Goal: Ask a question

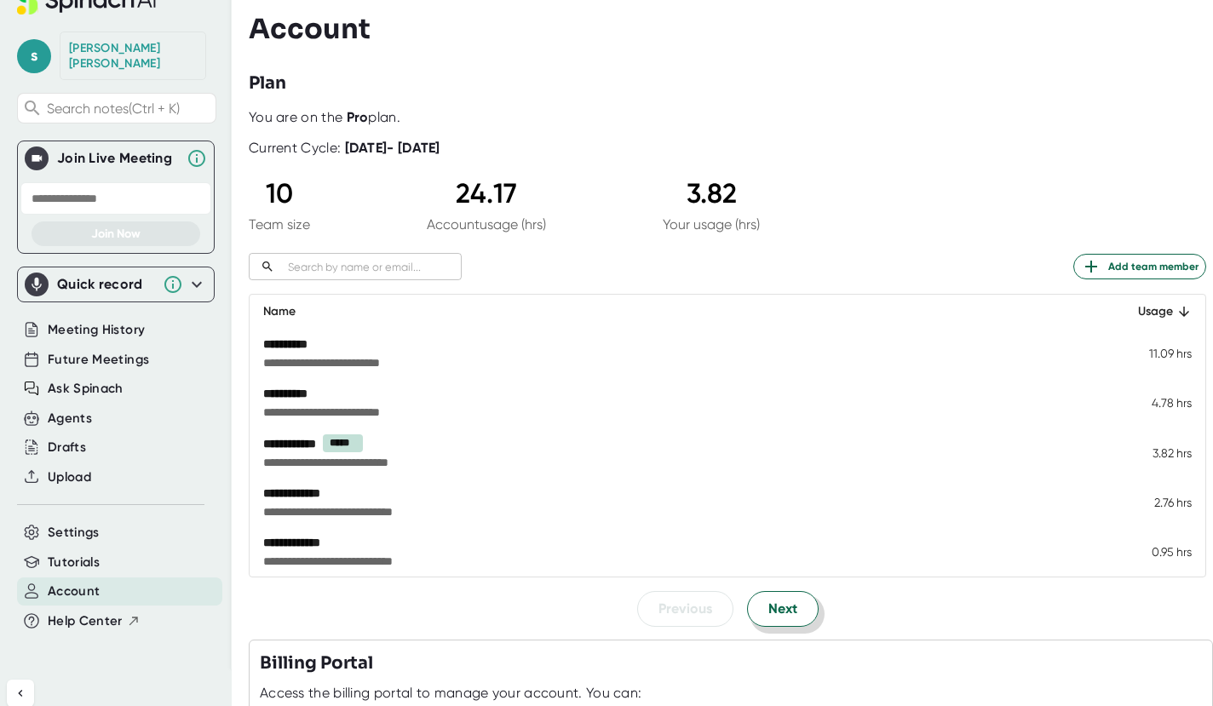
click at [787, 610] on span "Next" at bounding box center [782, 609] width 29 height 20
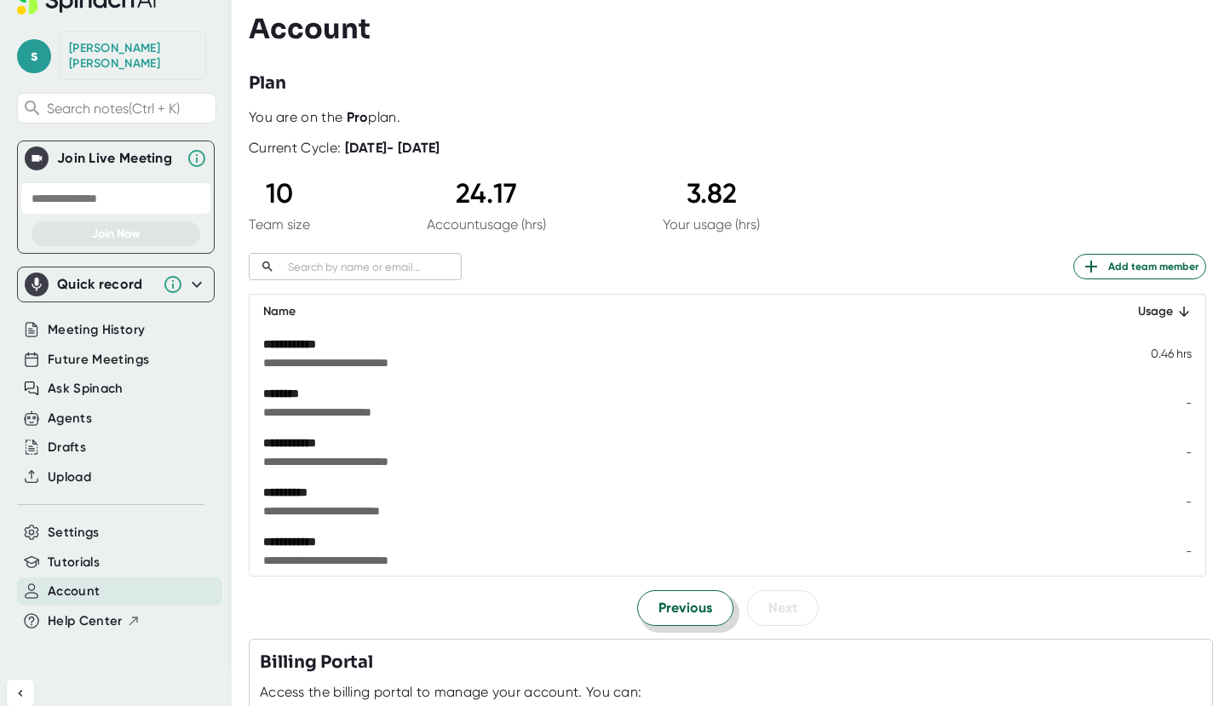
click at [669, 607] on span "Previous" at bounding box center [686, 608] width 54 height 20
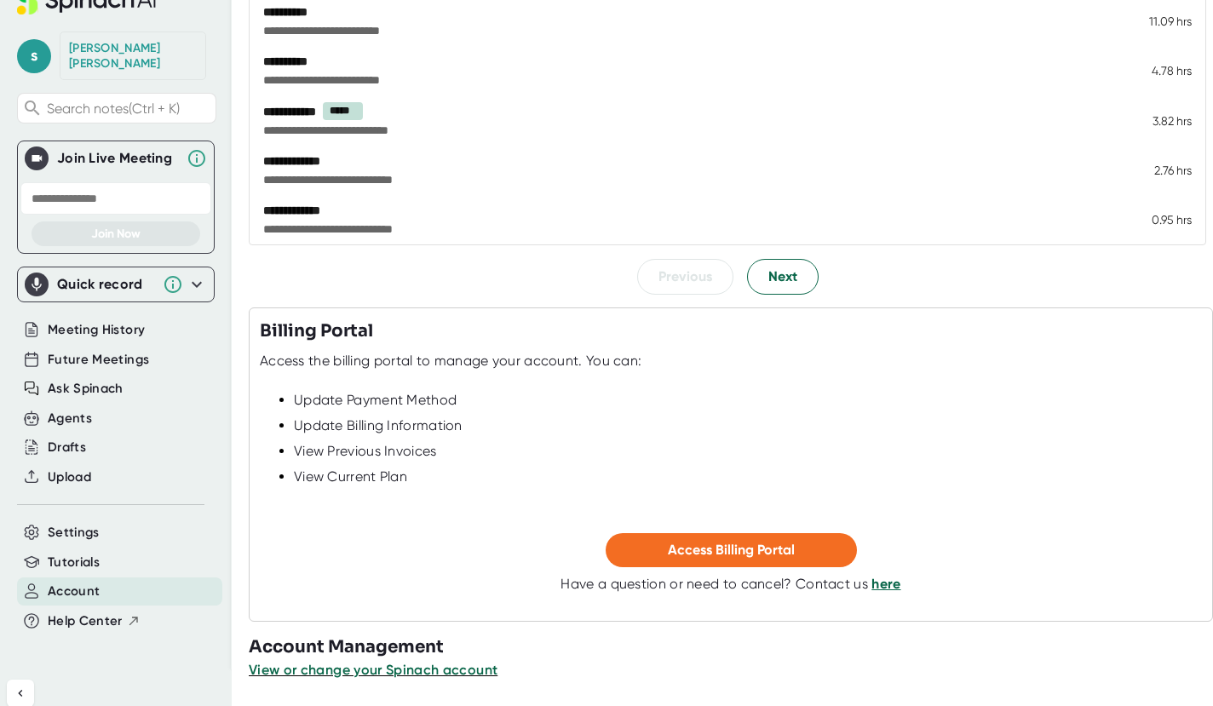
scroll to position [248, 0]
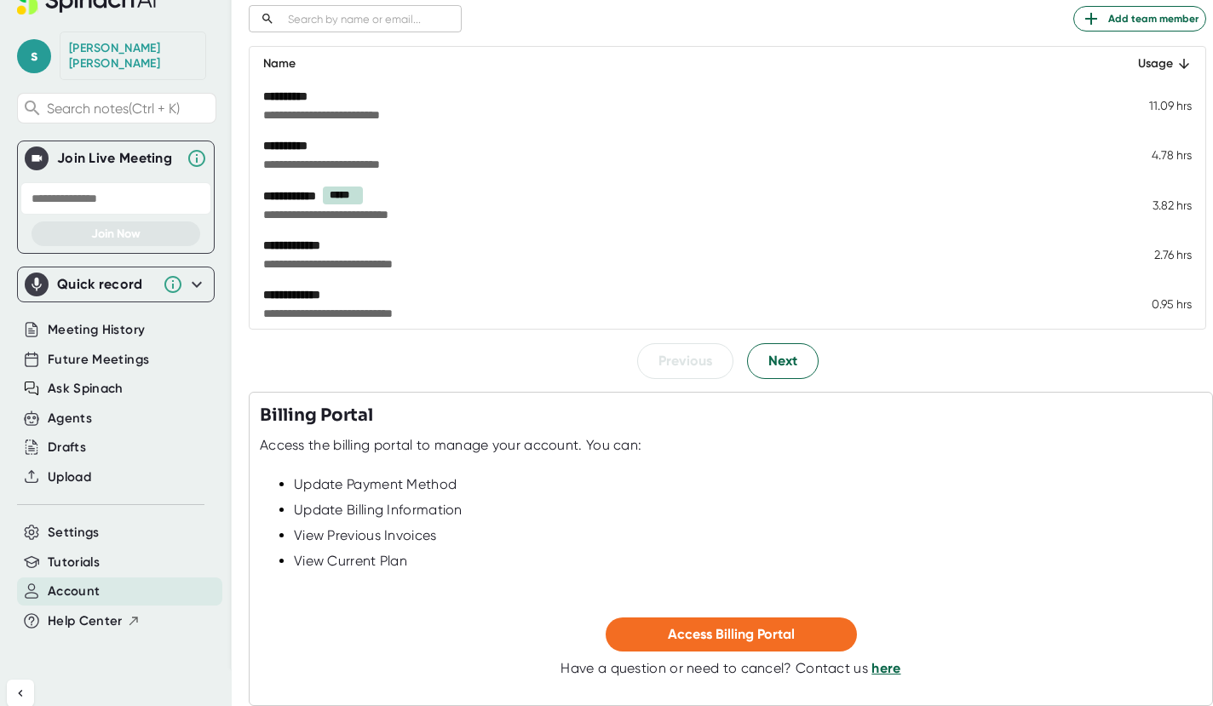
click at [872, 667] on link "here" at bounding box center [886, 668] width 29 height 16
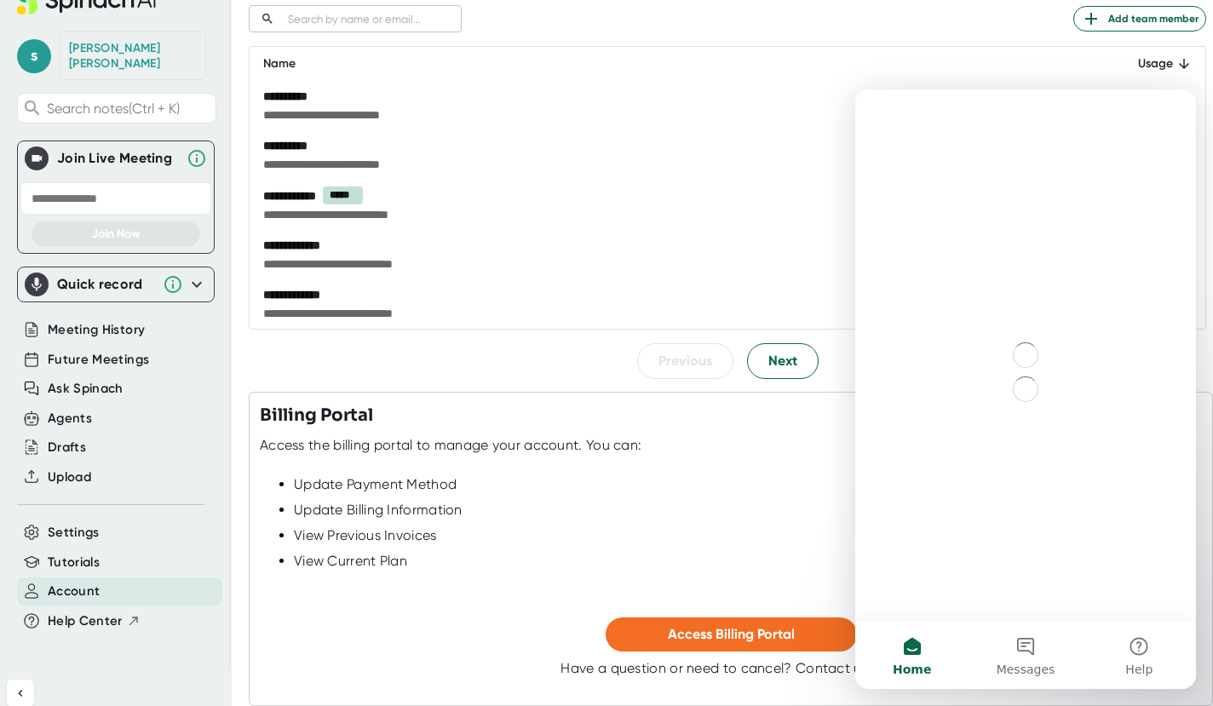
scroll to position [0, 0]
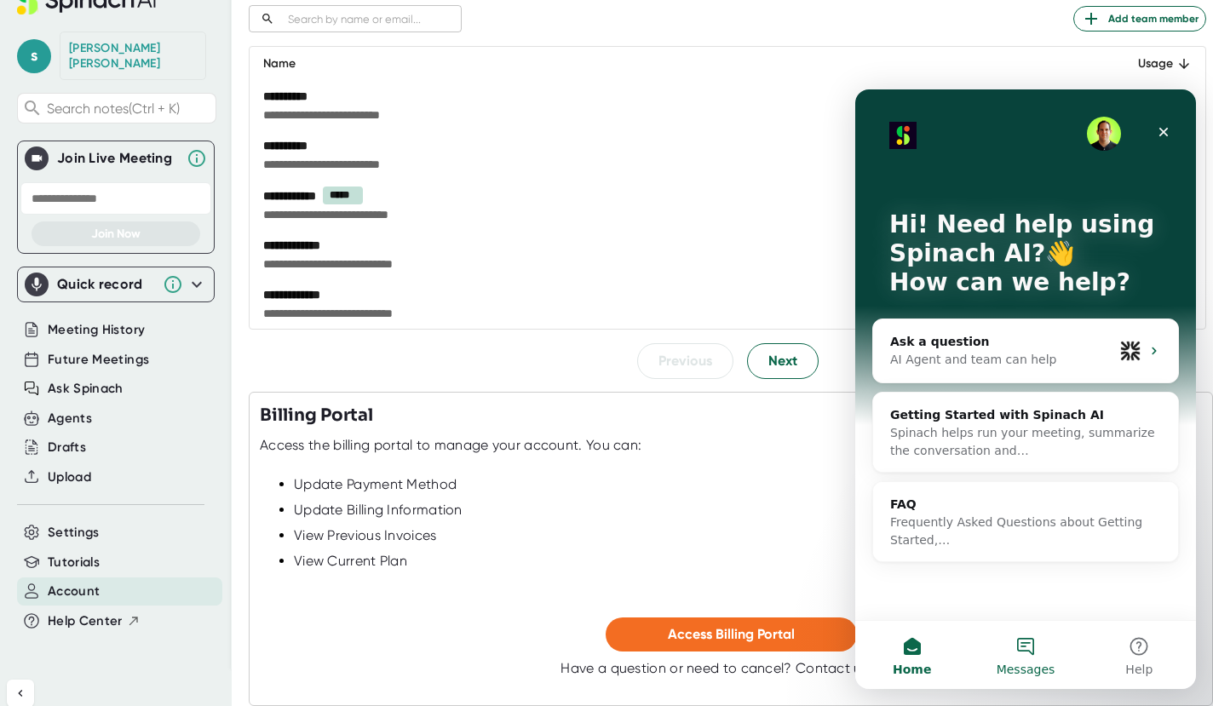
click at [1045, 649] on button "Messages" at bounding box center [1025, 655] width 113 height 68
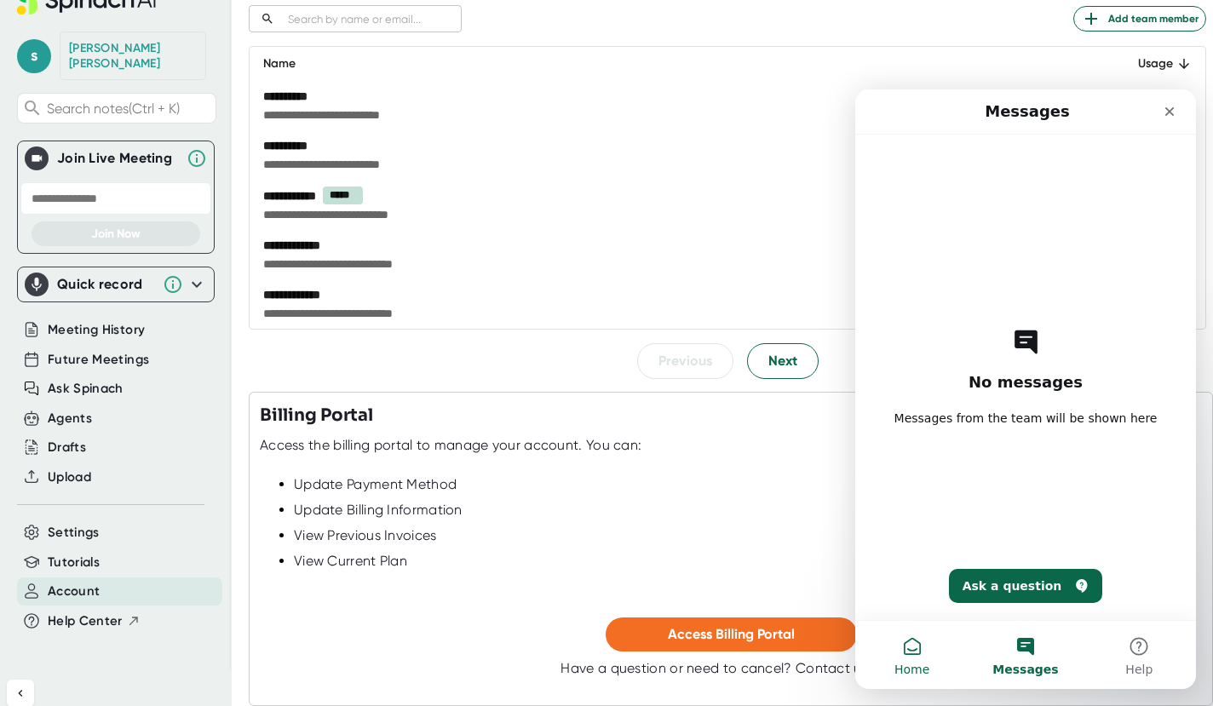
click at [913, 653] on button "Home" at bounding box center [911, 655] width 113 height 68
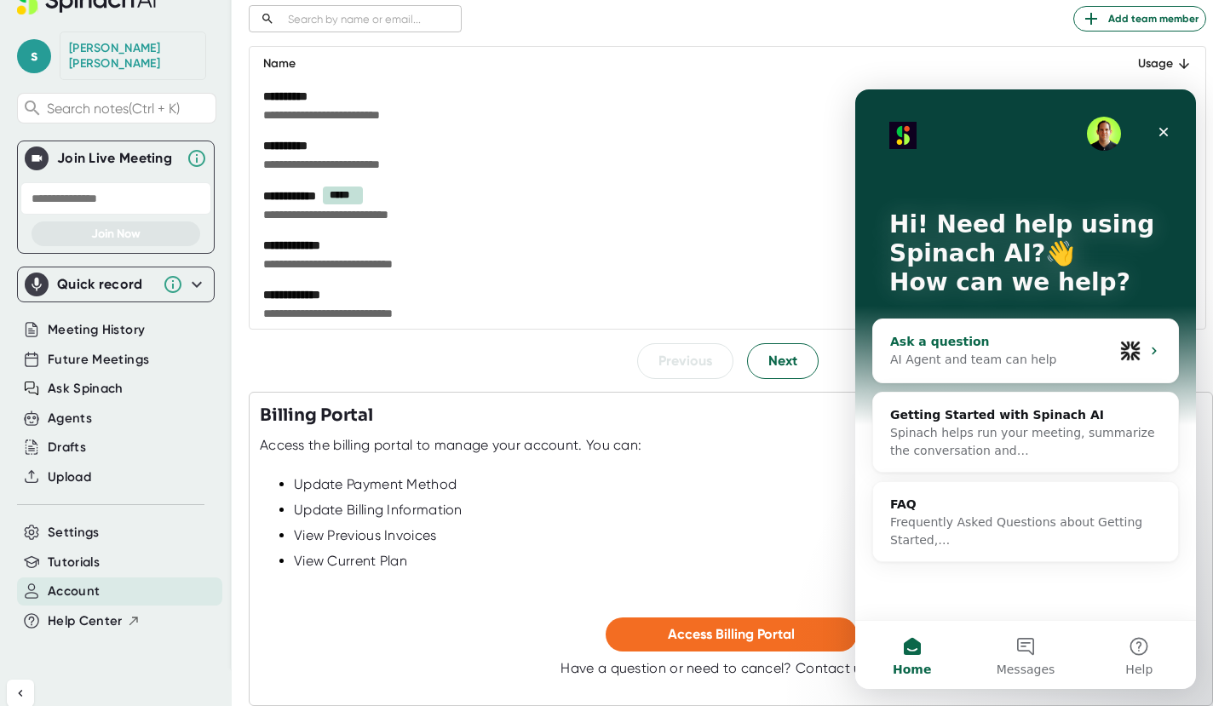
click at [988, 342] on div "Ask a question" at bounding box center [1001, 342] width 223 height 18
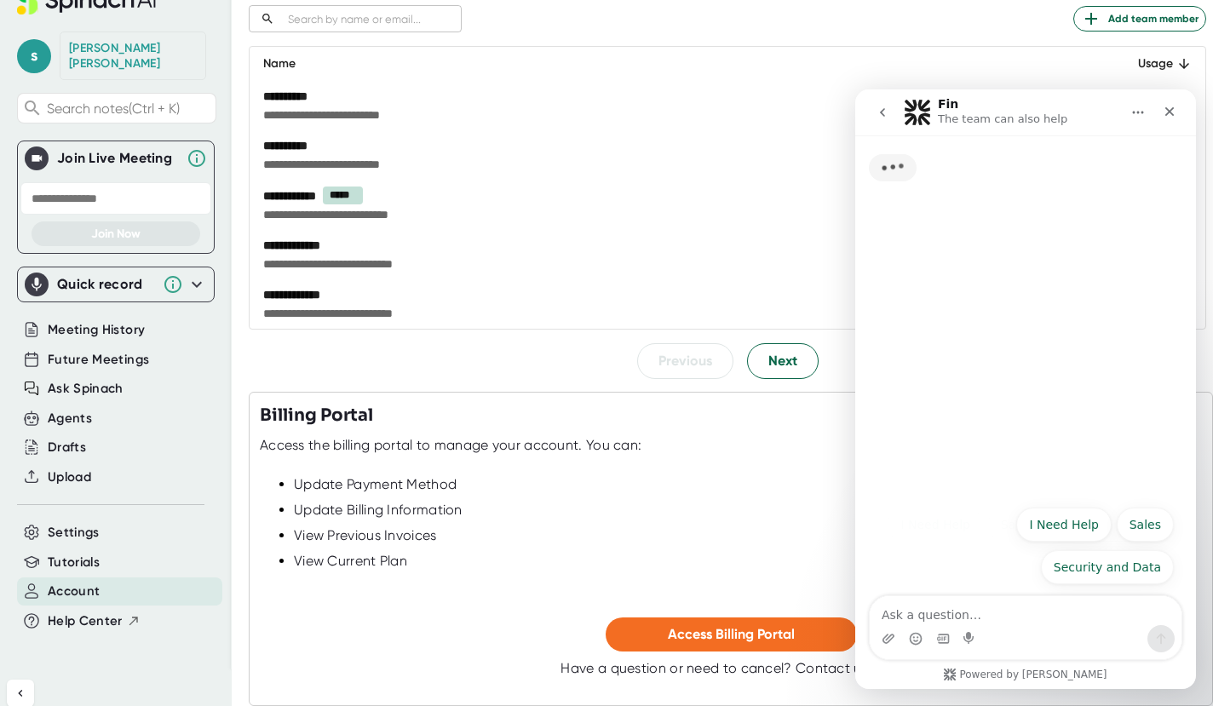
click at [953, 613] on textarea "Ask a question…" at bounding box center [1026, 610] width 312 height 29
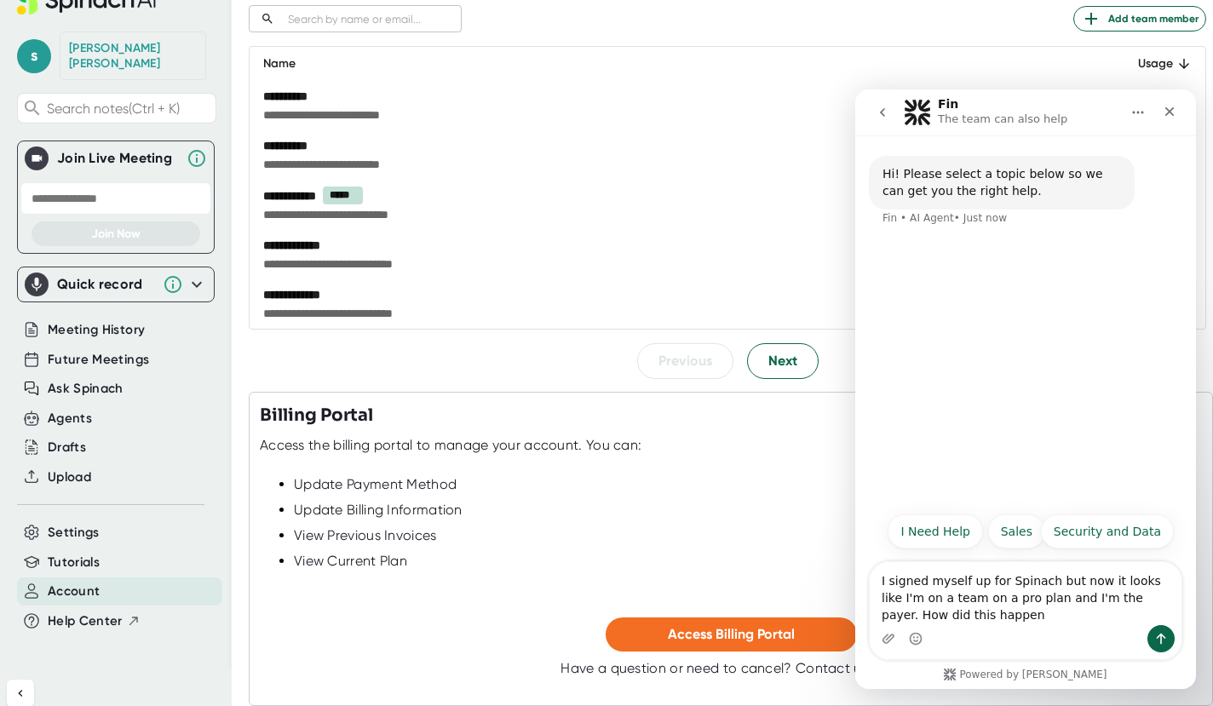
type textarea "I signed myself up for Spinach but now it looks like I'm on a team on a pro pla…"
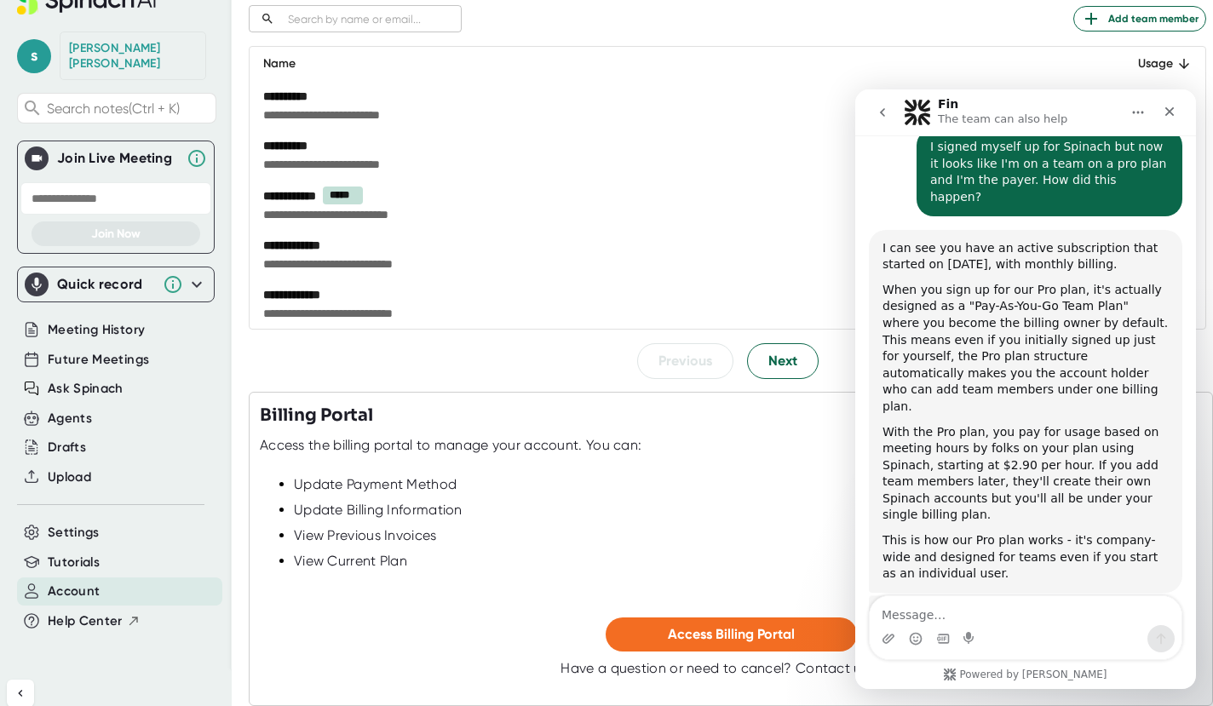
scroll to position [116, 0]
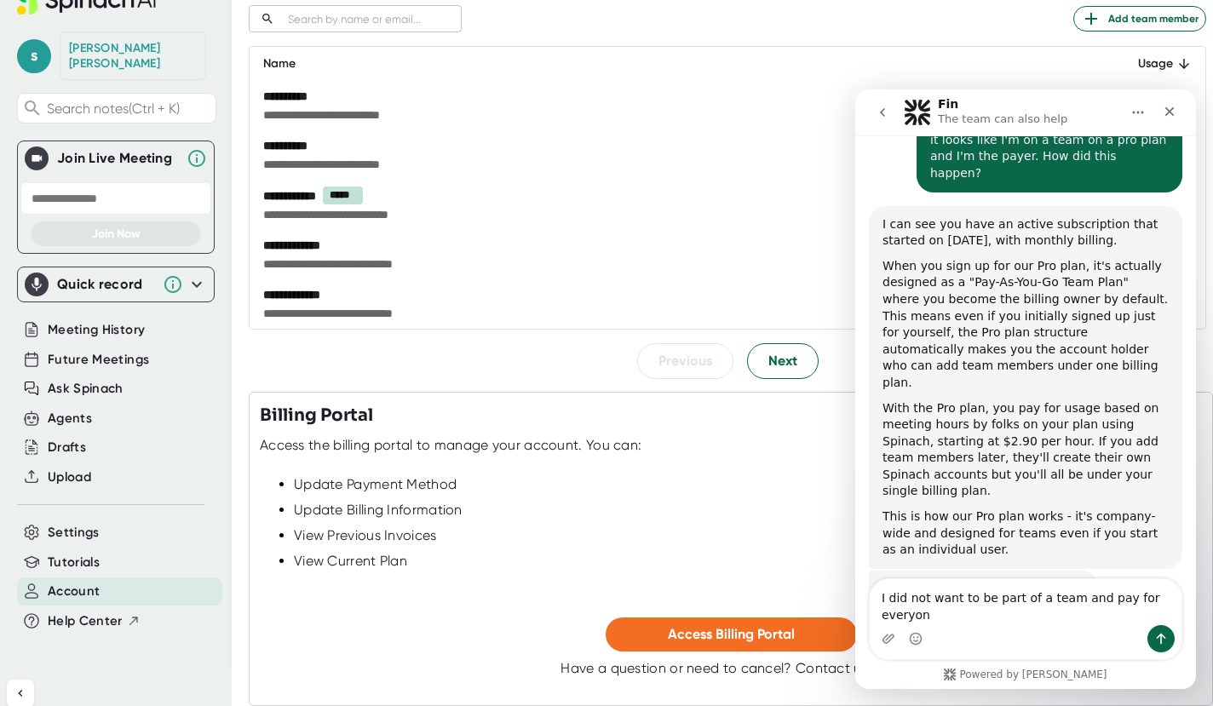
type textarea "I did not want to be part of a team and pay for everyone"
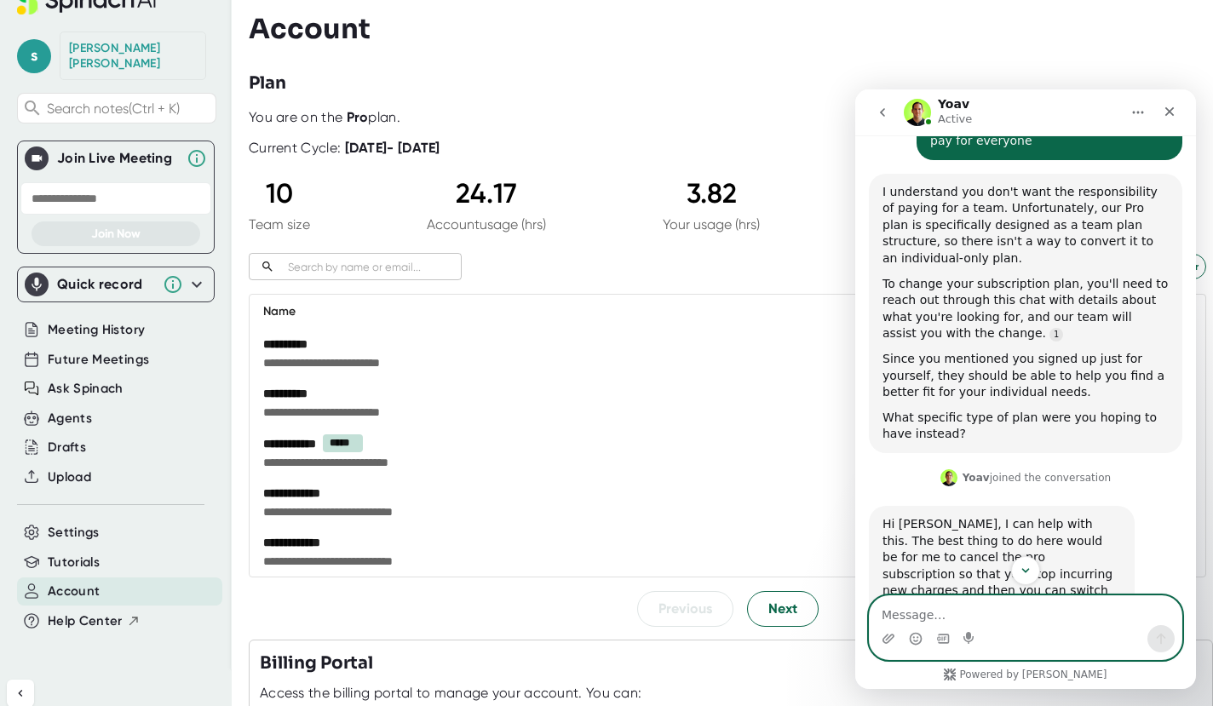
scroll to position [716, 0]
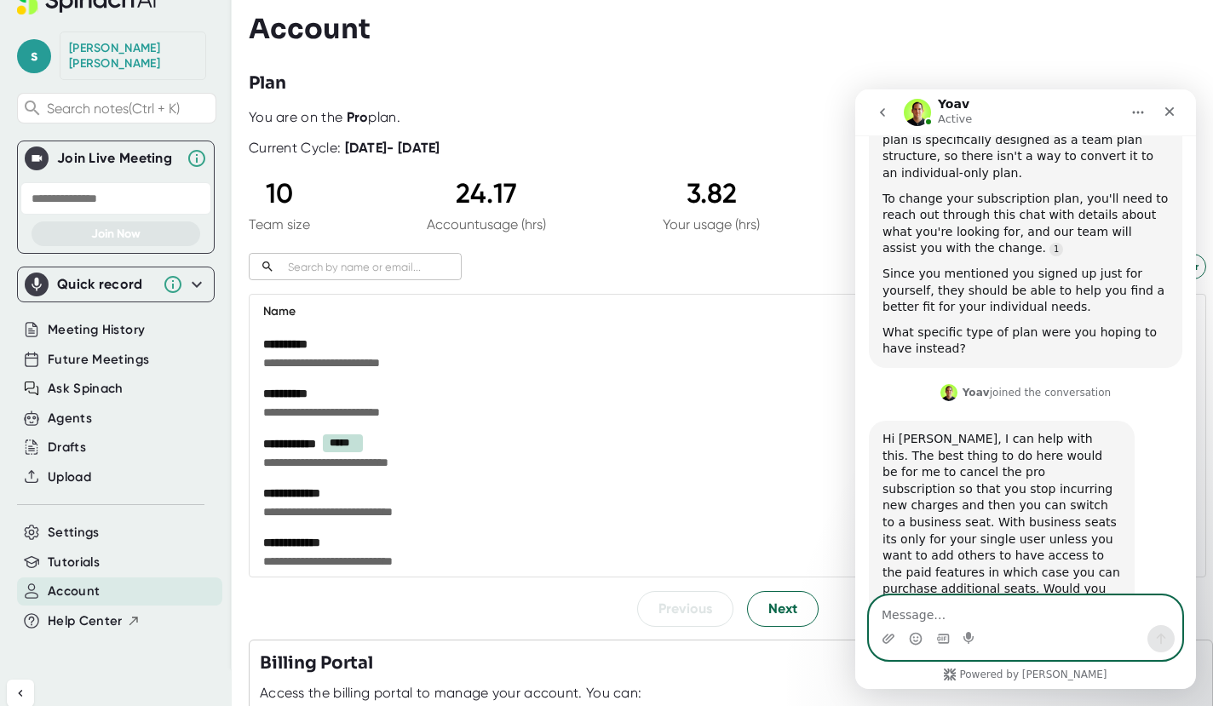
click at [941, 615] on textarea "Message…" at bounding box center [1026, 610] width 312 height 29
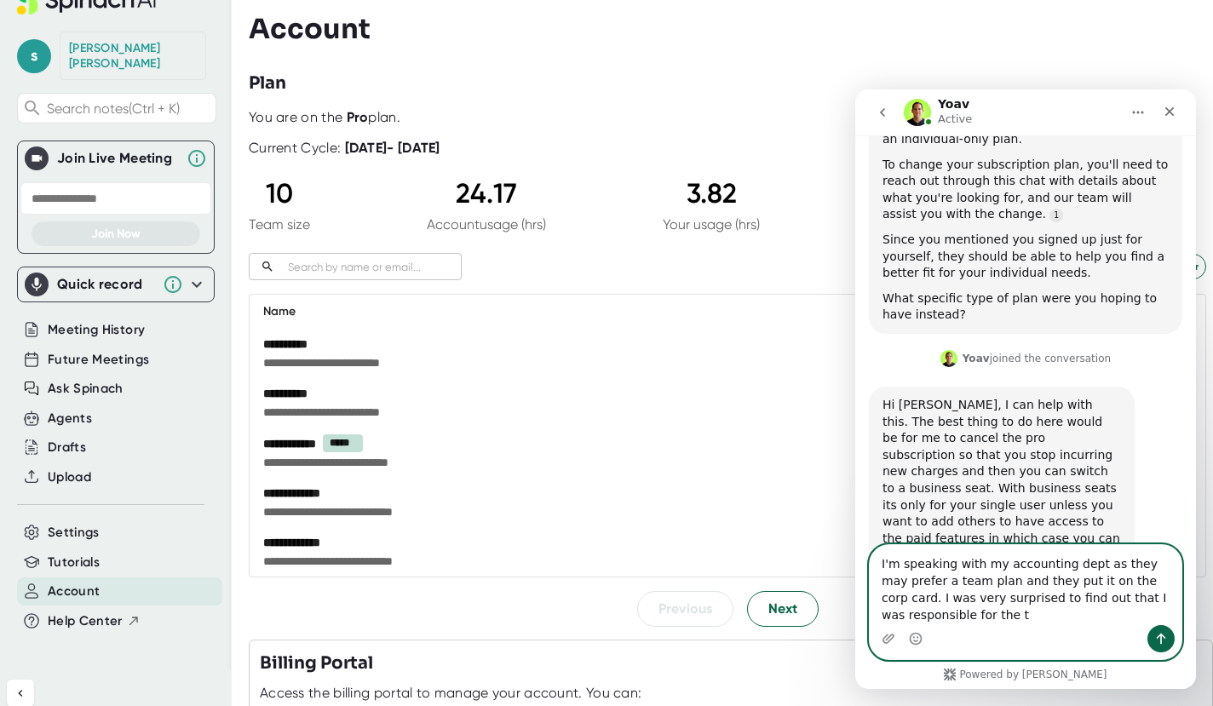
scroll to position [768, 0]
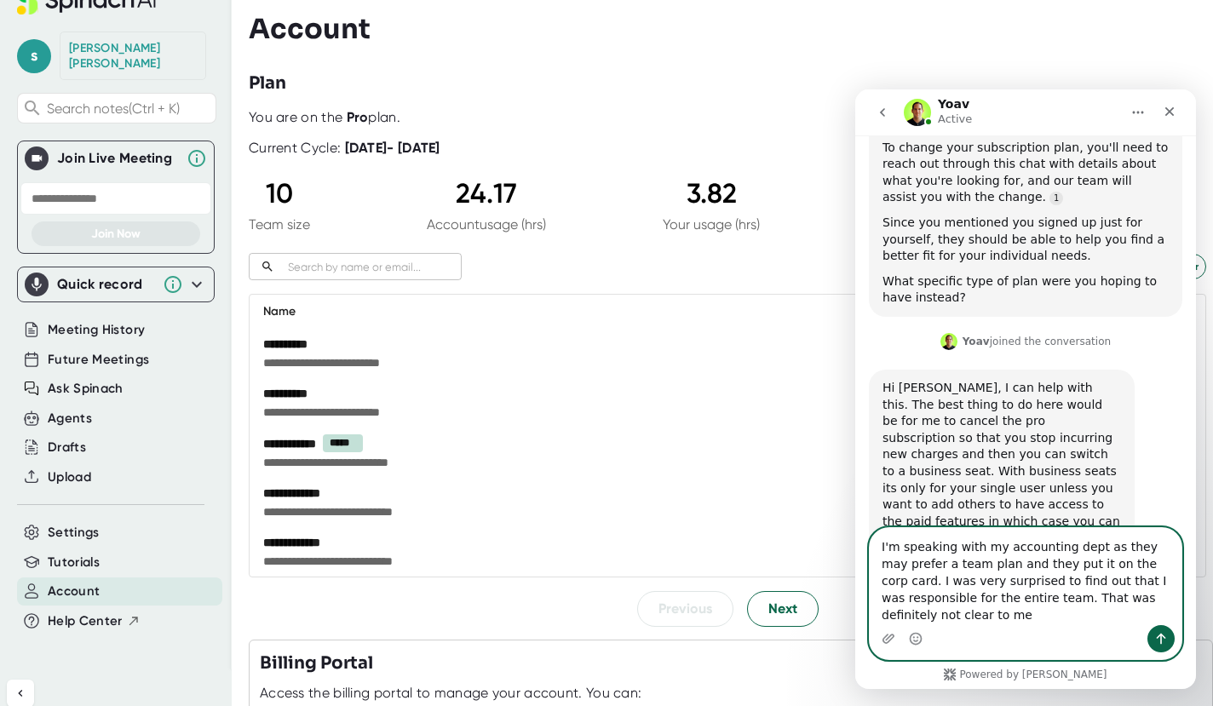
type textarea "I'm speaking with my accounting dept as they may prefer a team plan and they pu…"
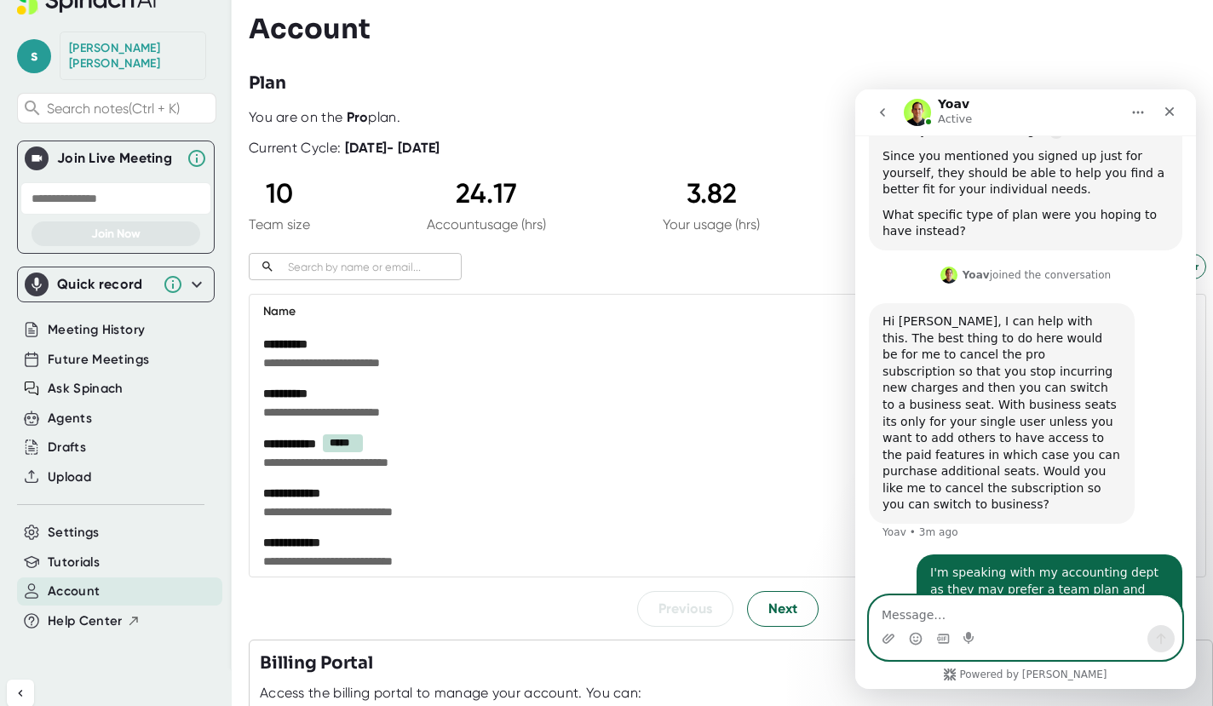
scroll to position [900, 0]
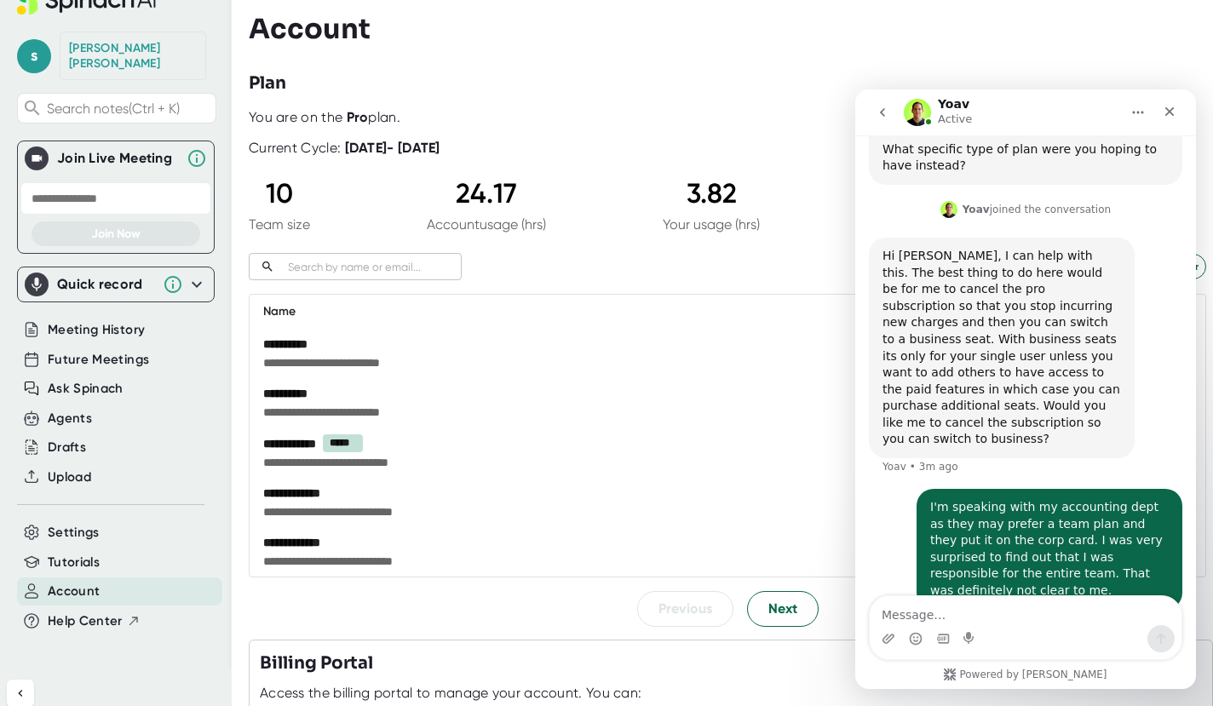
click at [709, 383] on td "**********" at bounding box center [677, 402] width 855 height 49
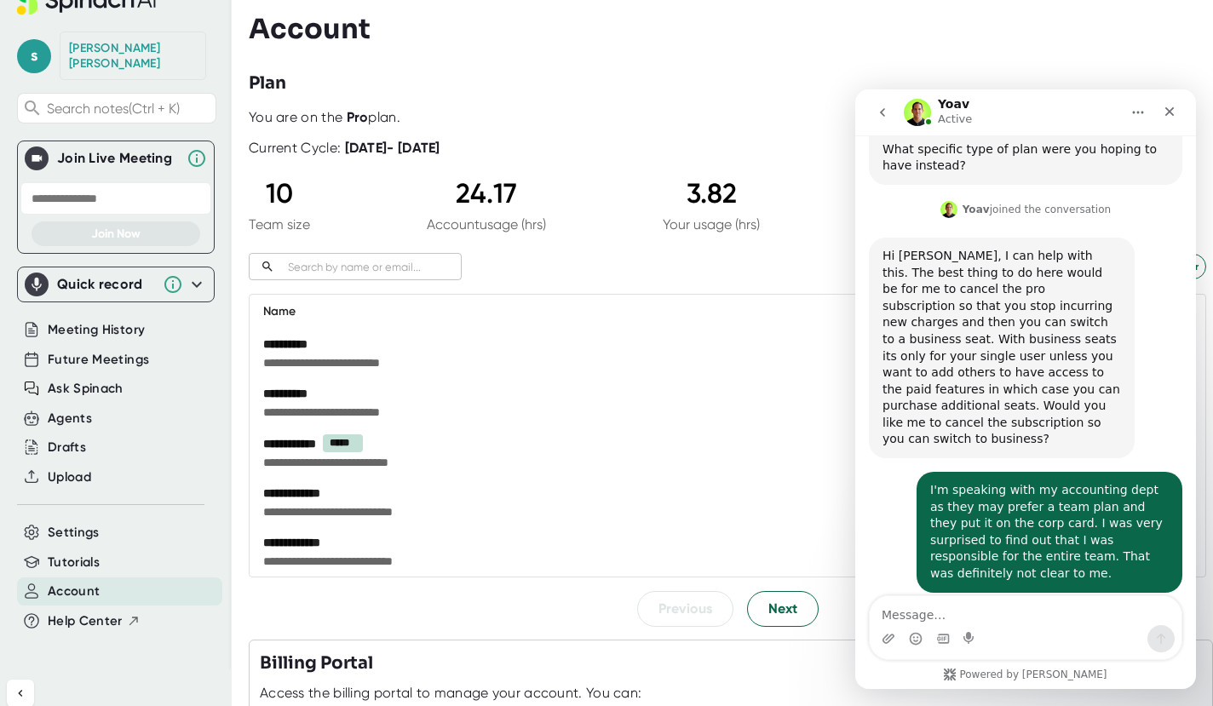
scroll to position [1052, 0]
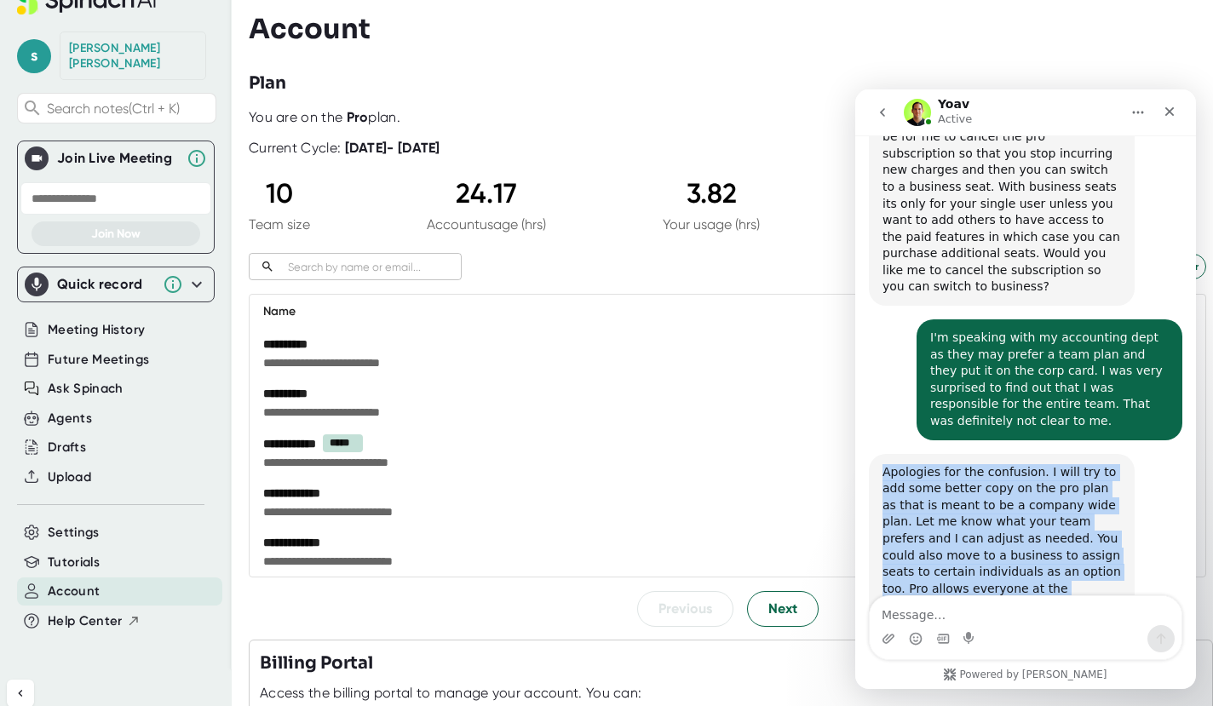
drag, startPoint x: 946, startPoint y: 539, endPoint x: 876, endPoint y: 374, distance: 179.4
click at [876, 454] on div "Apologies for the confusion. I will try to add some better copy on the pro plan…" at bounding box center [1002, 564] width 266 height 221
copy div "Apologies for the confusion. I will try to add some better copy on the pro plan…"
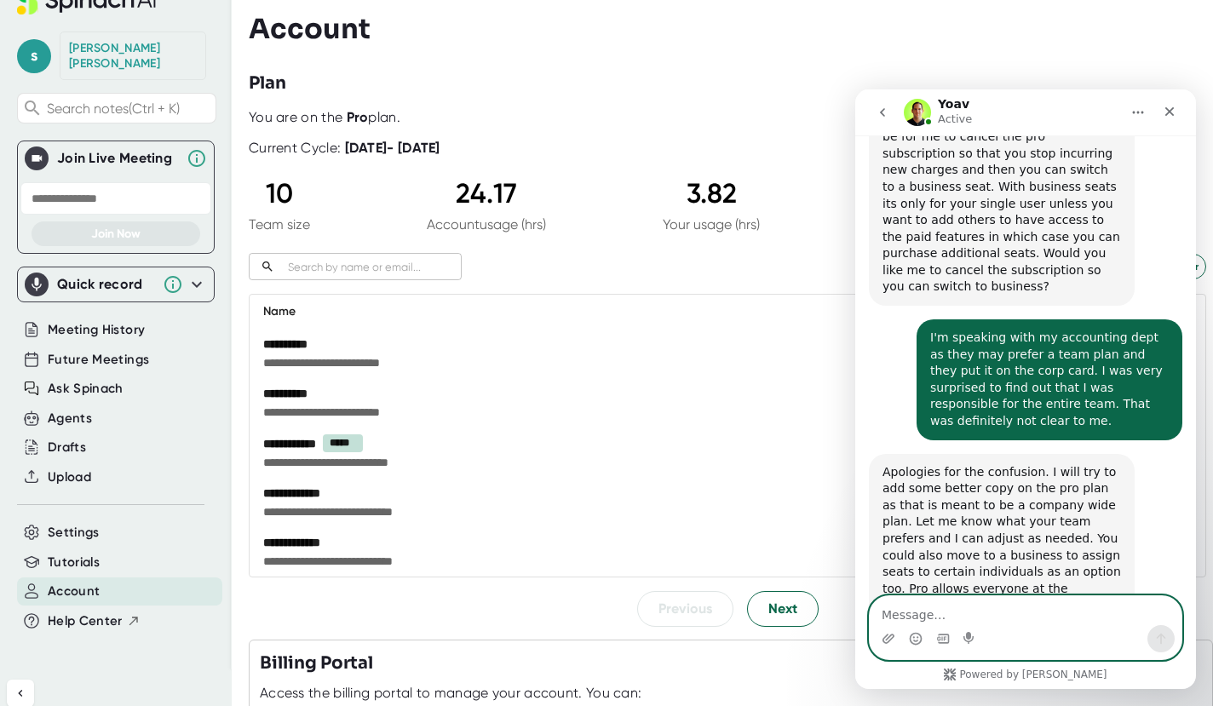
click at [906, 610] on textarea "Message…" at bounding box center [1026, 610] width 312 height 29
type textarea "Ok appreciate the options and I will follow up"
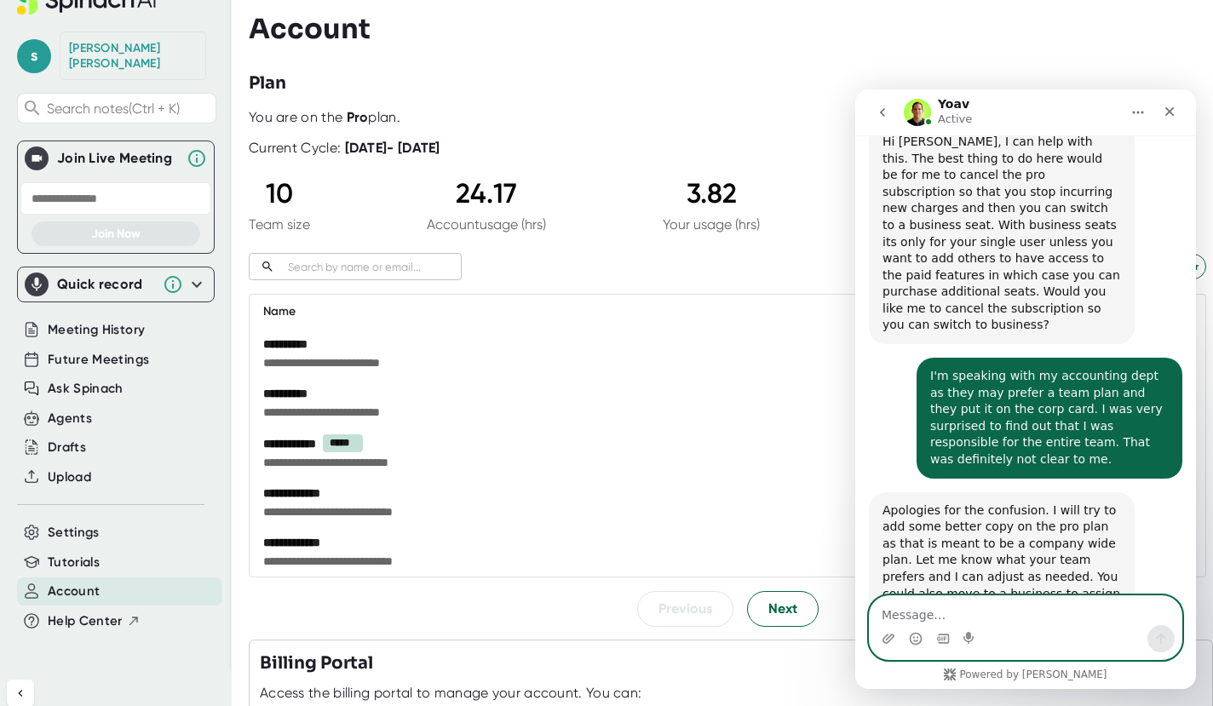
scroll to position [864, 0]
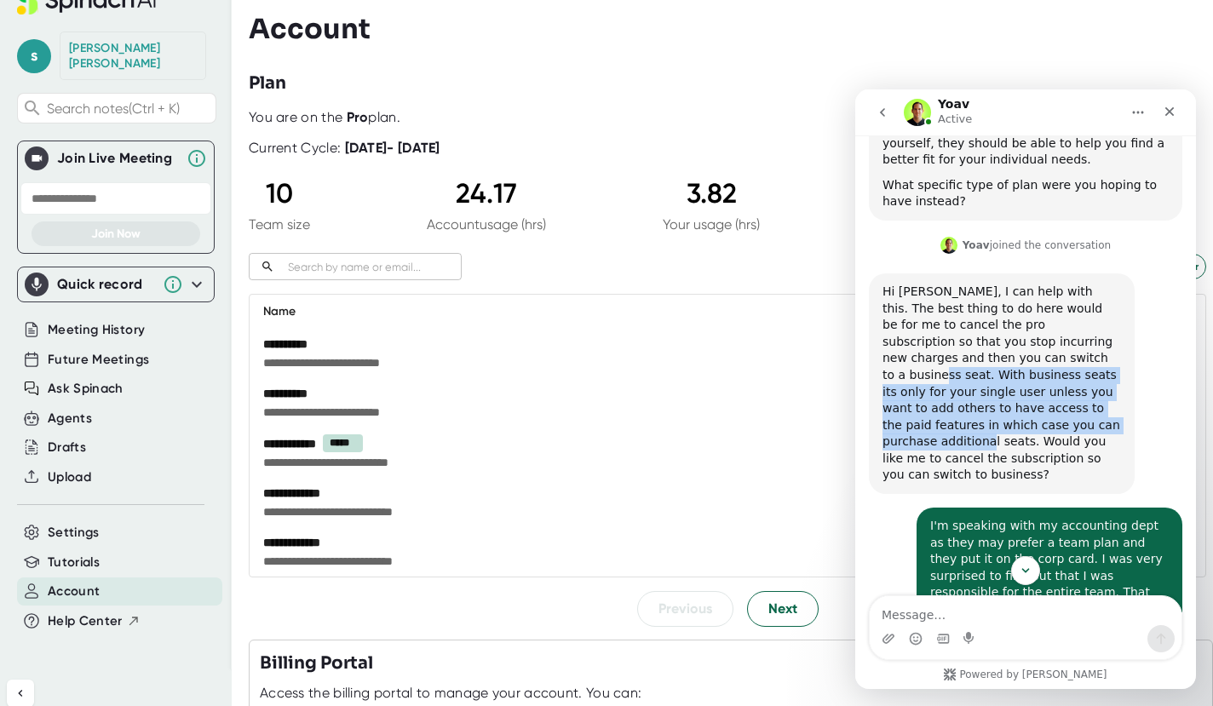
drag, startPoint x: 959, startPoint y: 309, endPoint x: 918, endPoint y: 371, distance: 73.7
click at [918, 371] on div "Hi [PERSON_NAME], I can help with this. The best thing to do here would be for …" at bounding box center [1002, 384] width 239 height 200
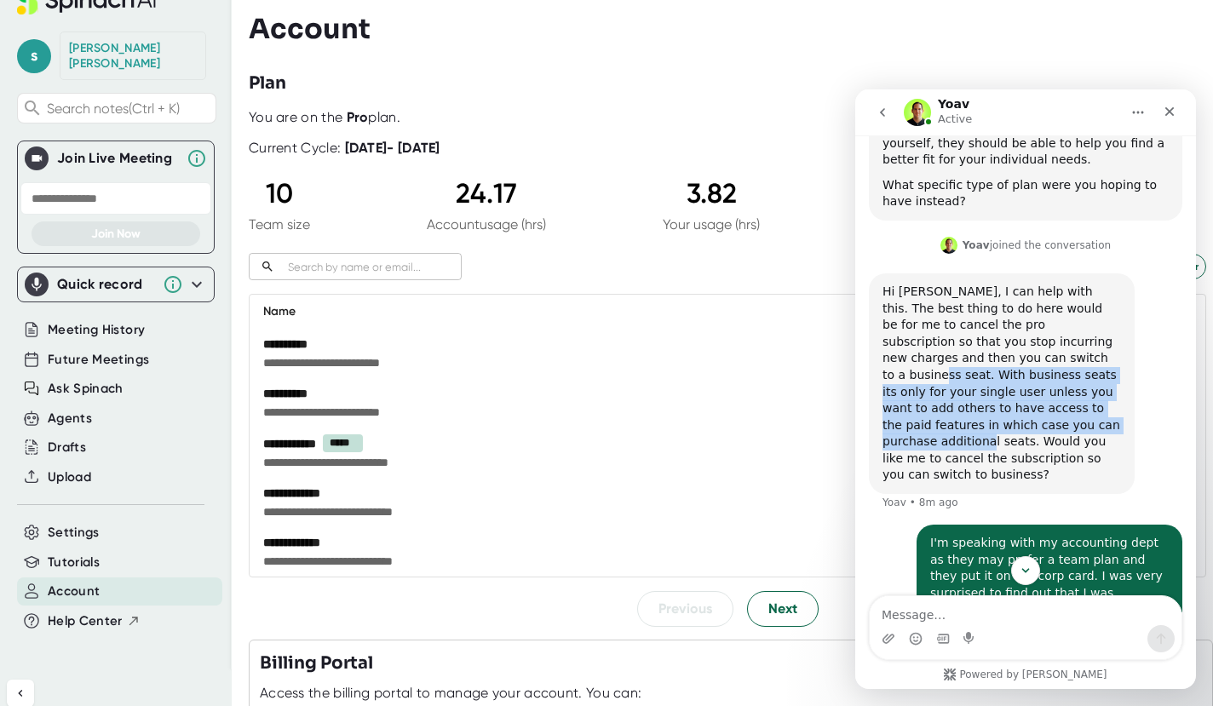
copy div "With business seats its only for your single user unless you want to add others…"
